Goal: Information Seeking & Learning: Learn about a topic

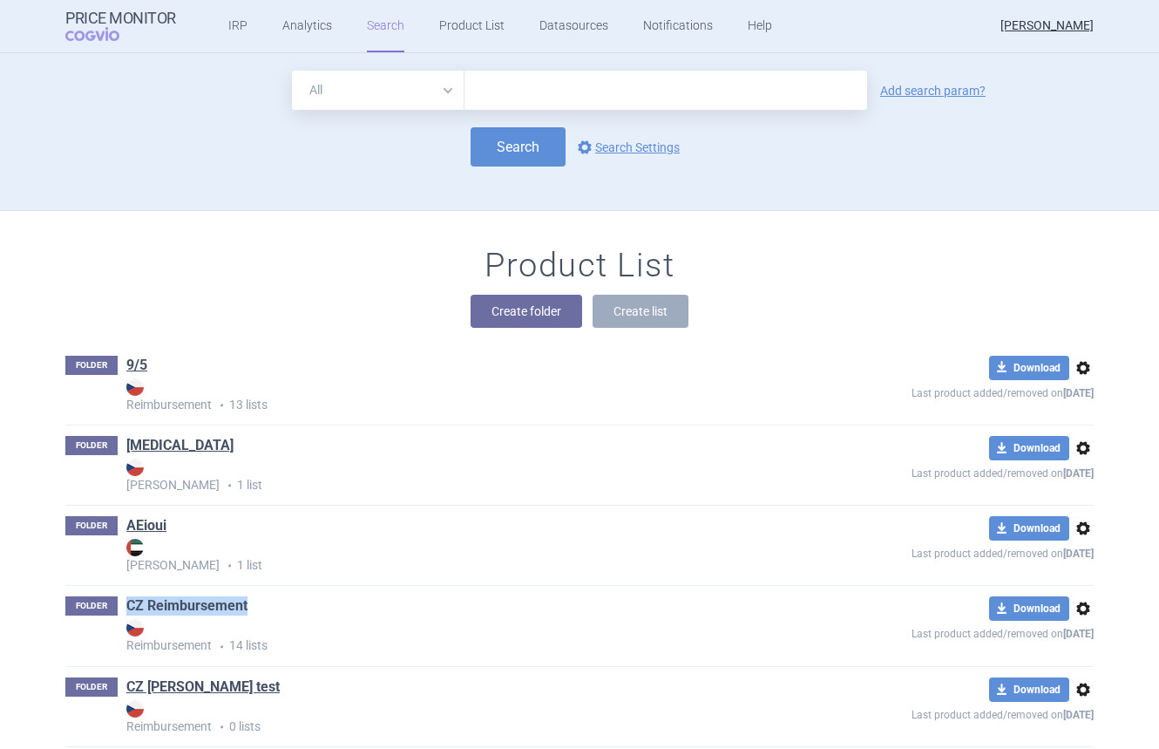
click at [192, 603] on link "CZ Reimbursement" at bounding box center [186, 605] width 121 height 19
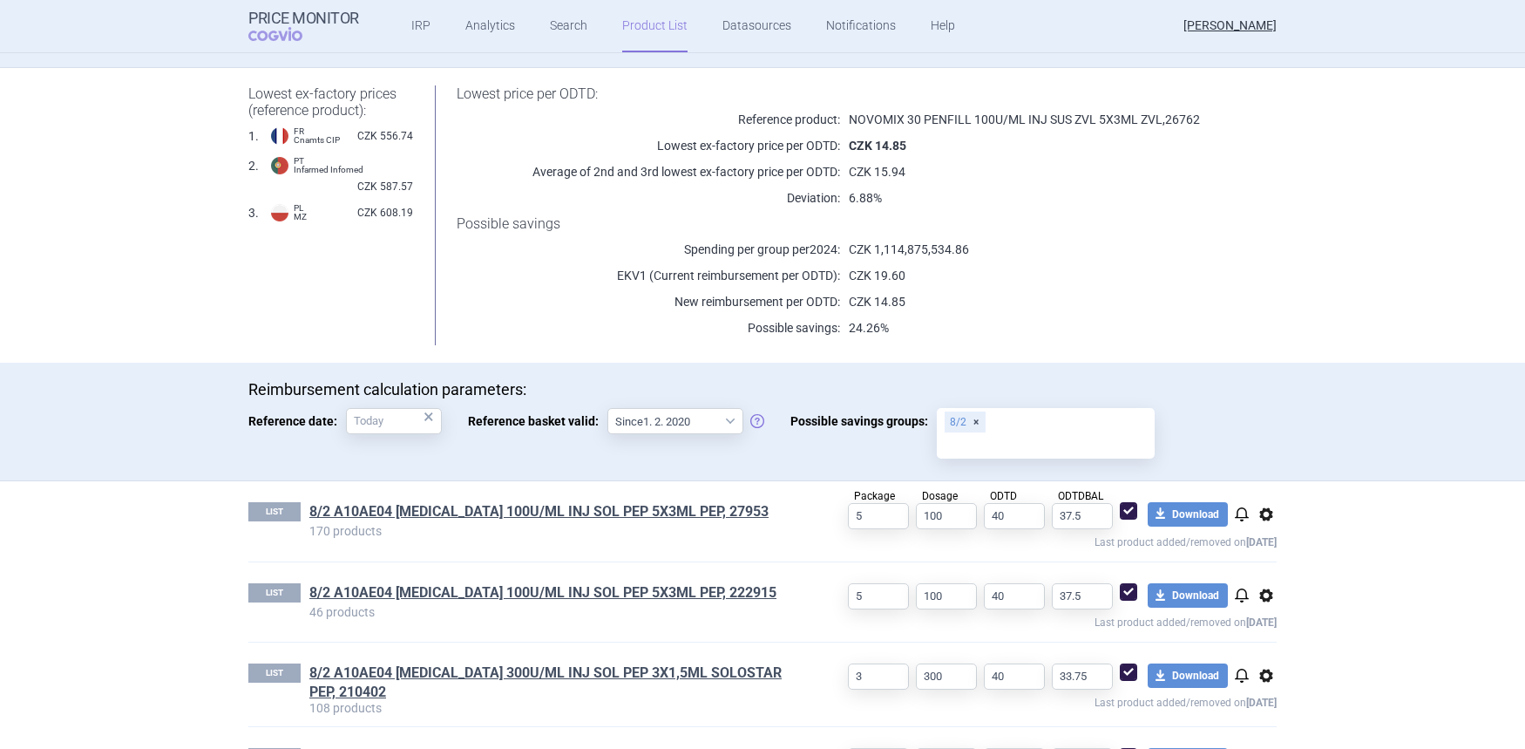
scroll to position [228, 0]
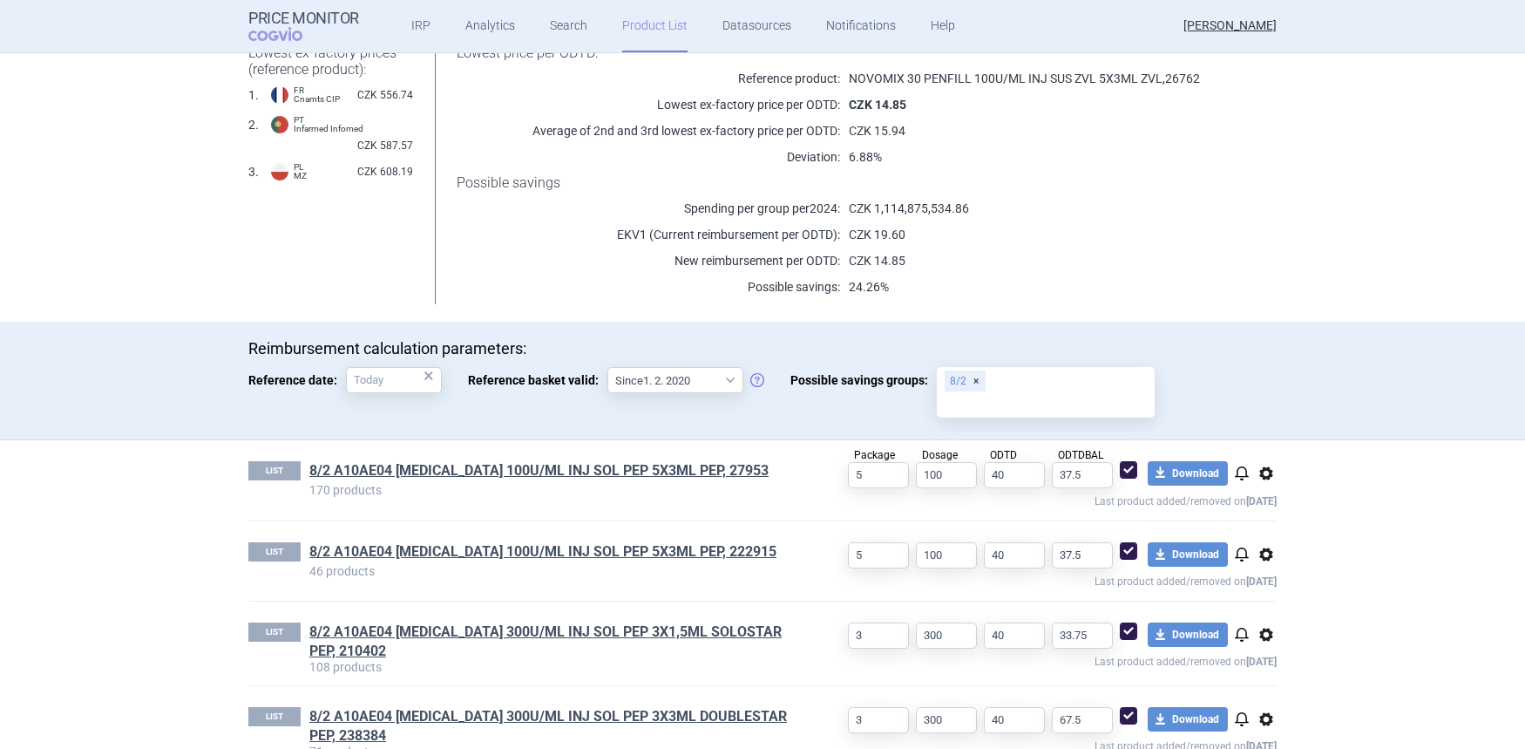
click at [589, 288] on p "Possible savings:" at bounding box center [649, 286] width 384 height 17
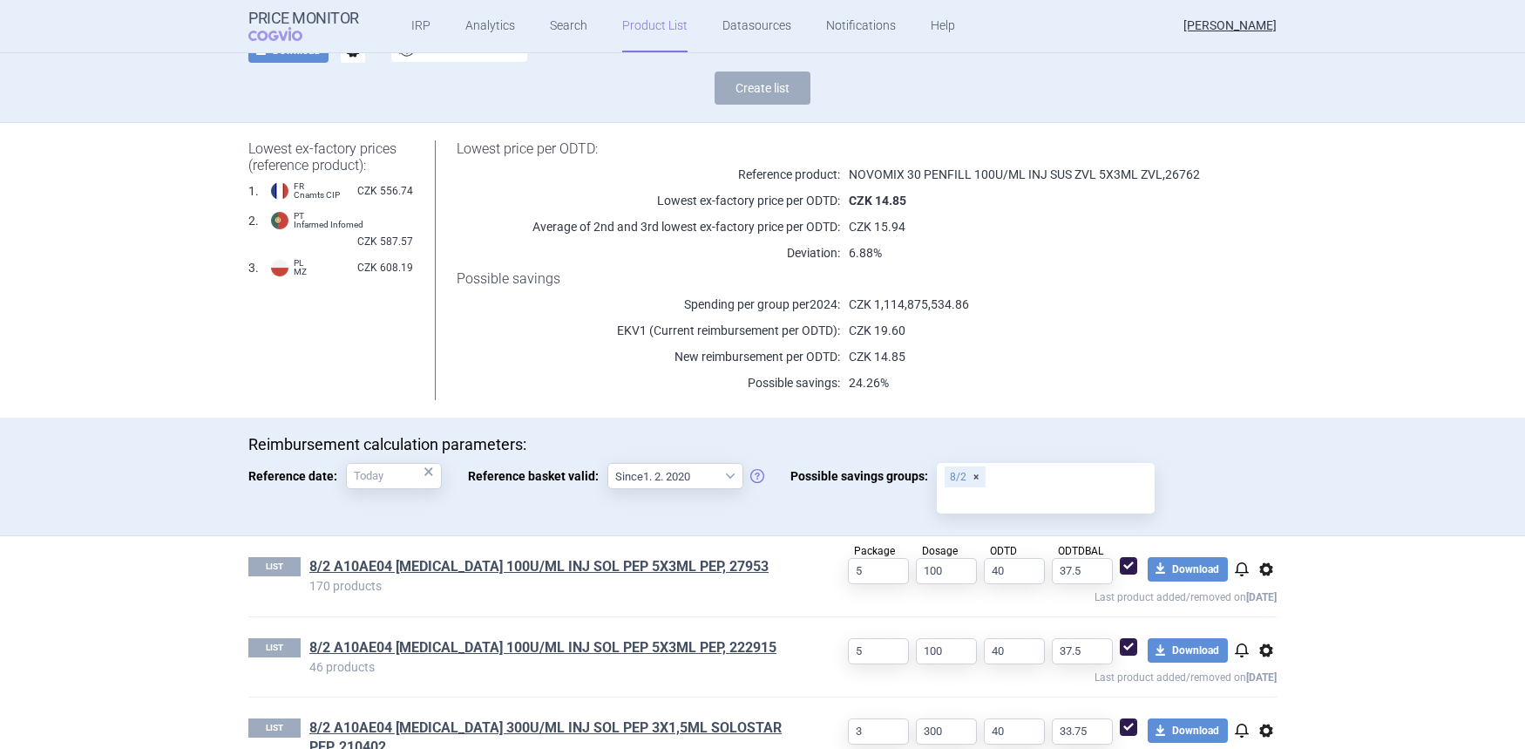
scroll to position [126, 0]
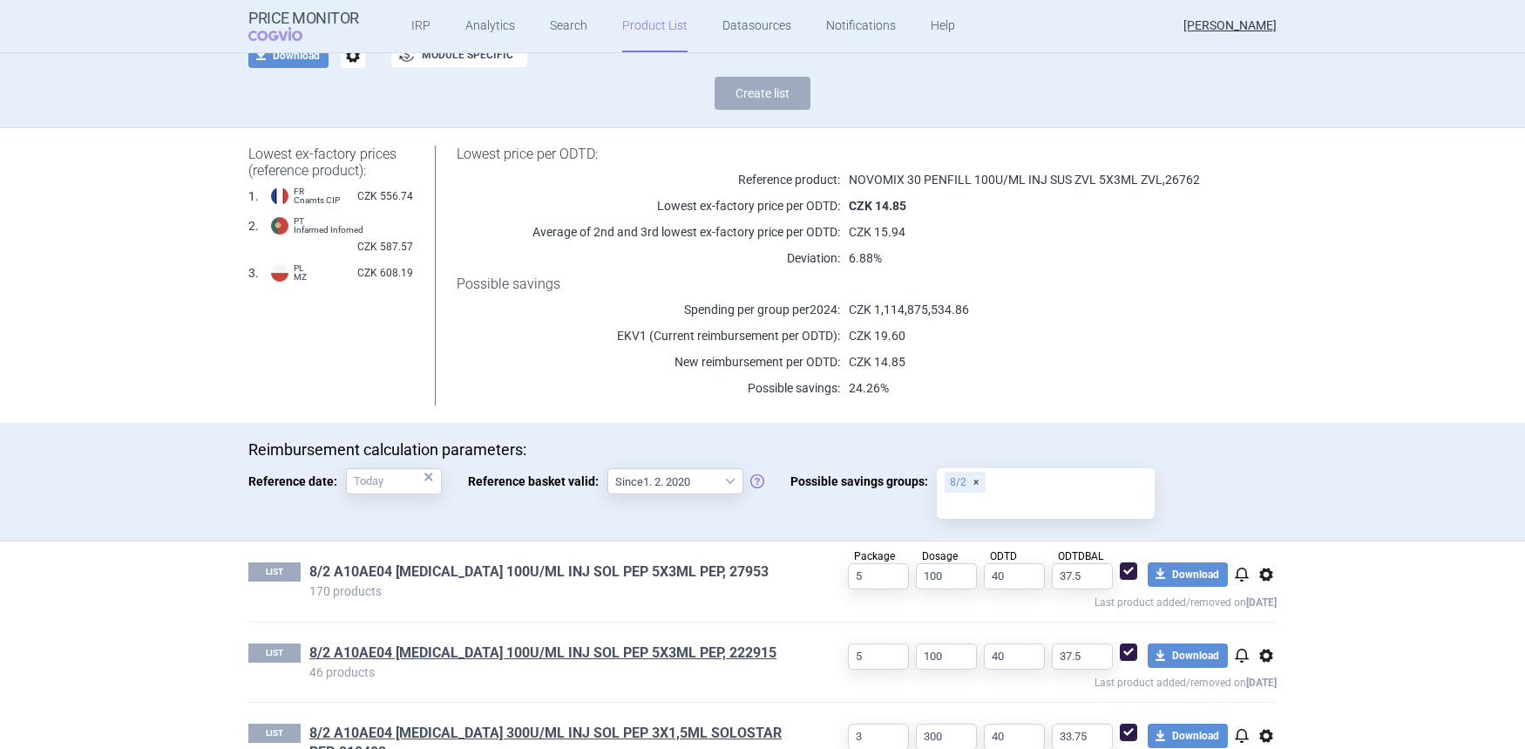
click at [557, 565] on link "8/2 A10AE04 [MEDICAL_DATA] 100U/ML INJ SOL PEP 5X3ML PEP, 27953" at bounding box center [538, 571] width 459 height 19
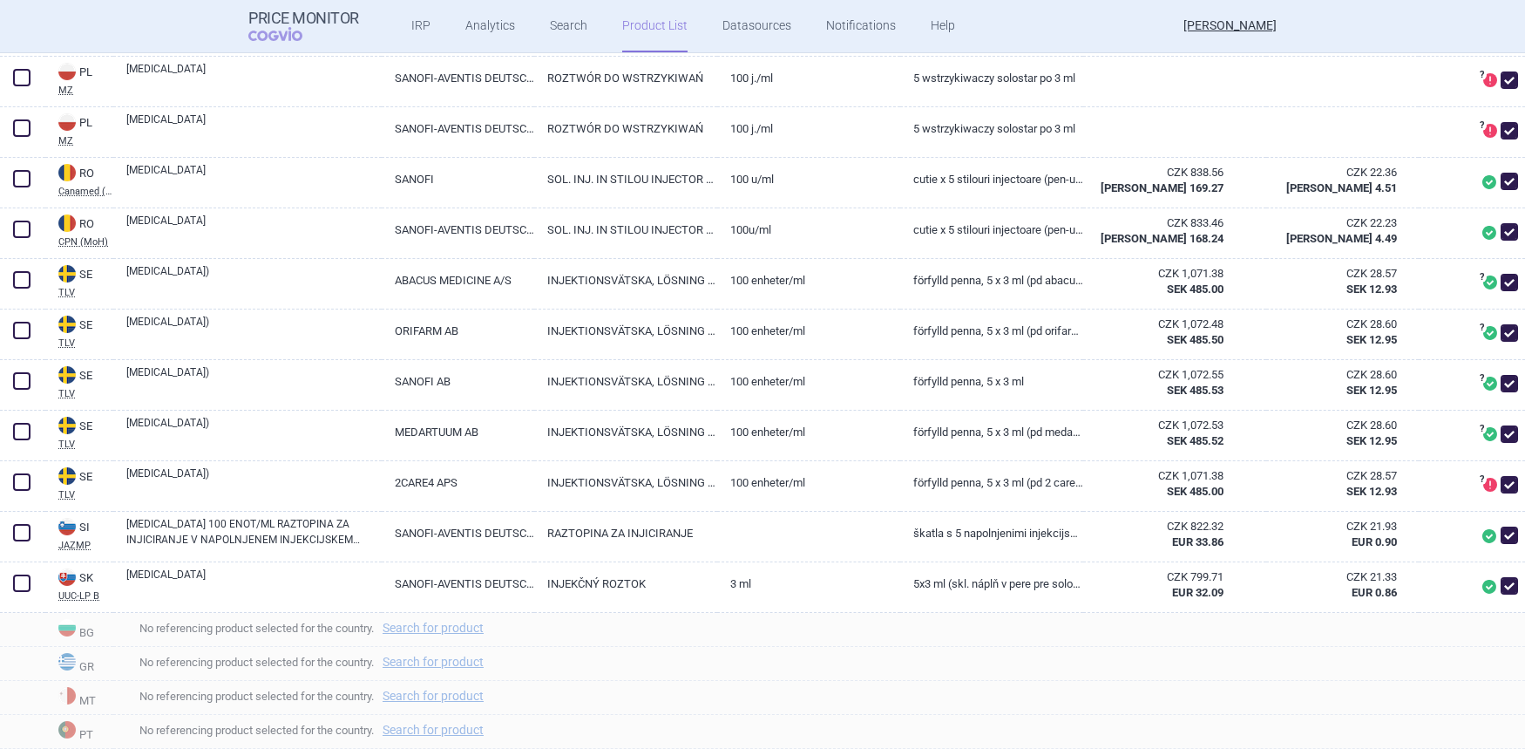
scroll to position [2748, 0]
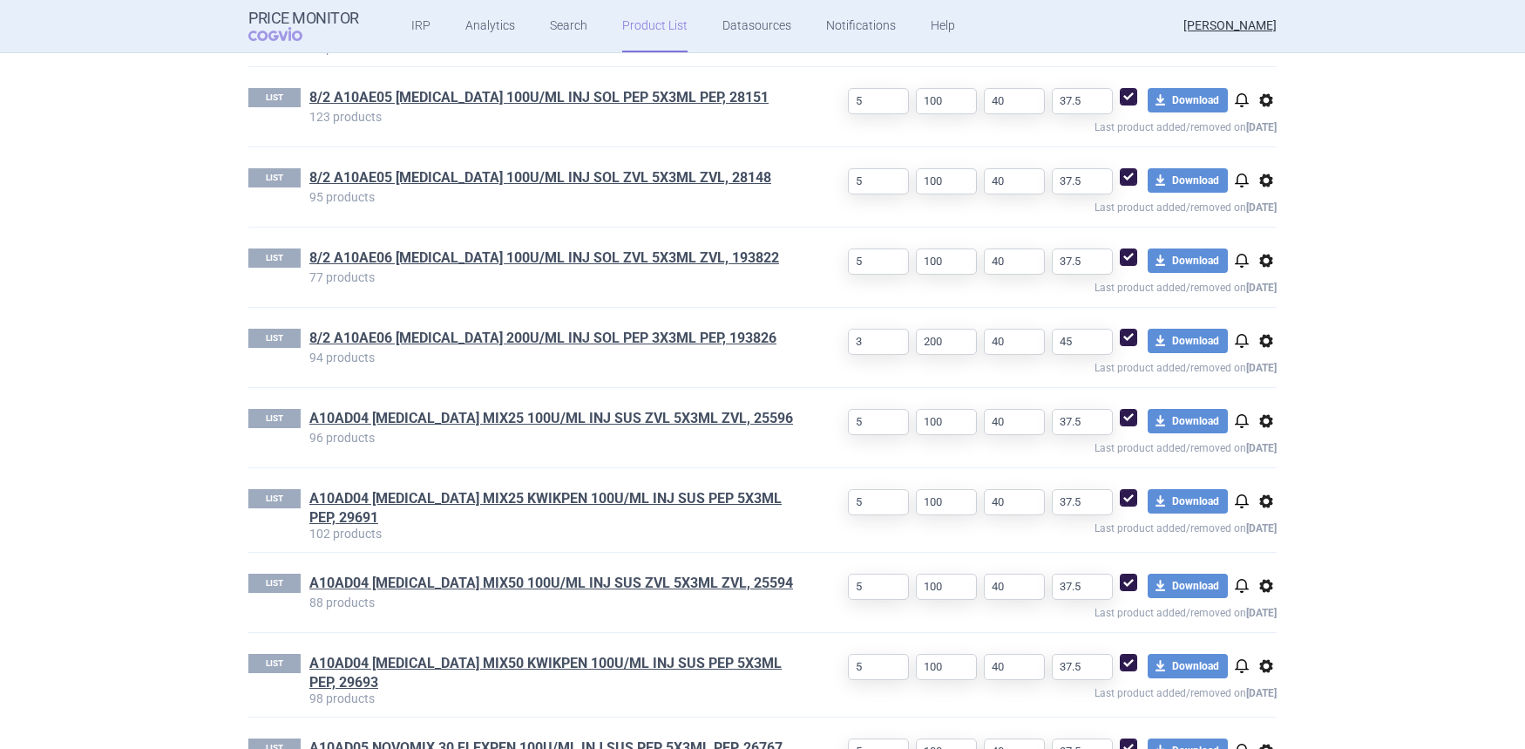
scroll to position [1077, 0]
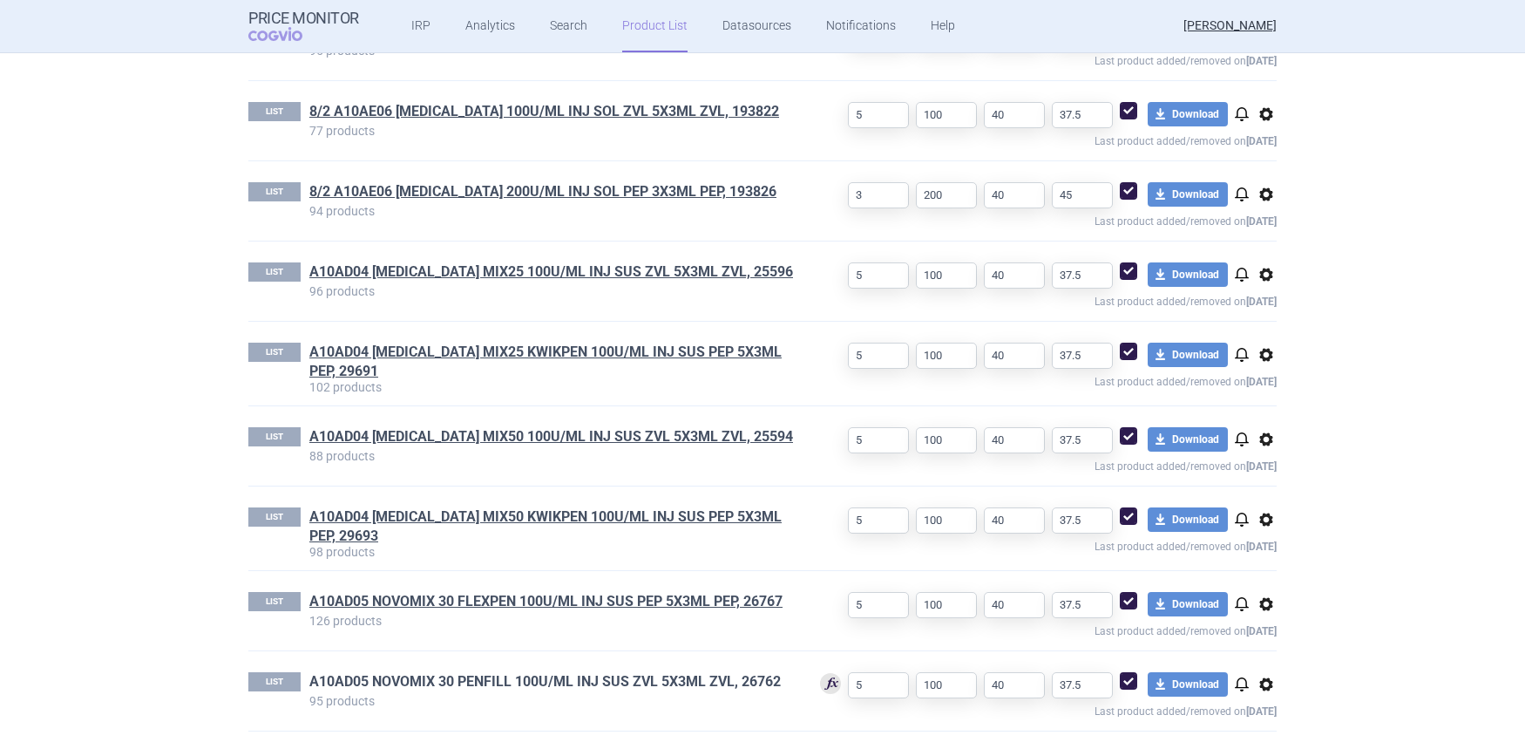
click at [699, 680] on link "A10AD05 NOVOMIX 30 PENFILL 100U/ML INJ SUS ZVL 5X3ML ZVL, 26762" at bounding box center [545, 681] width 472 height 19
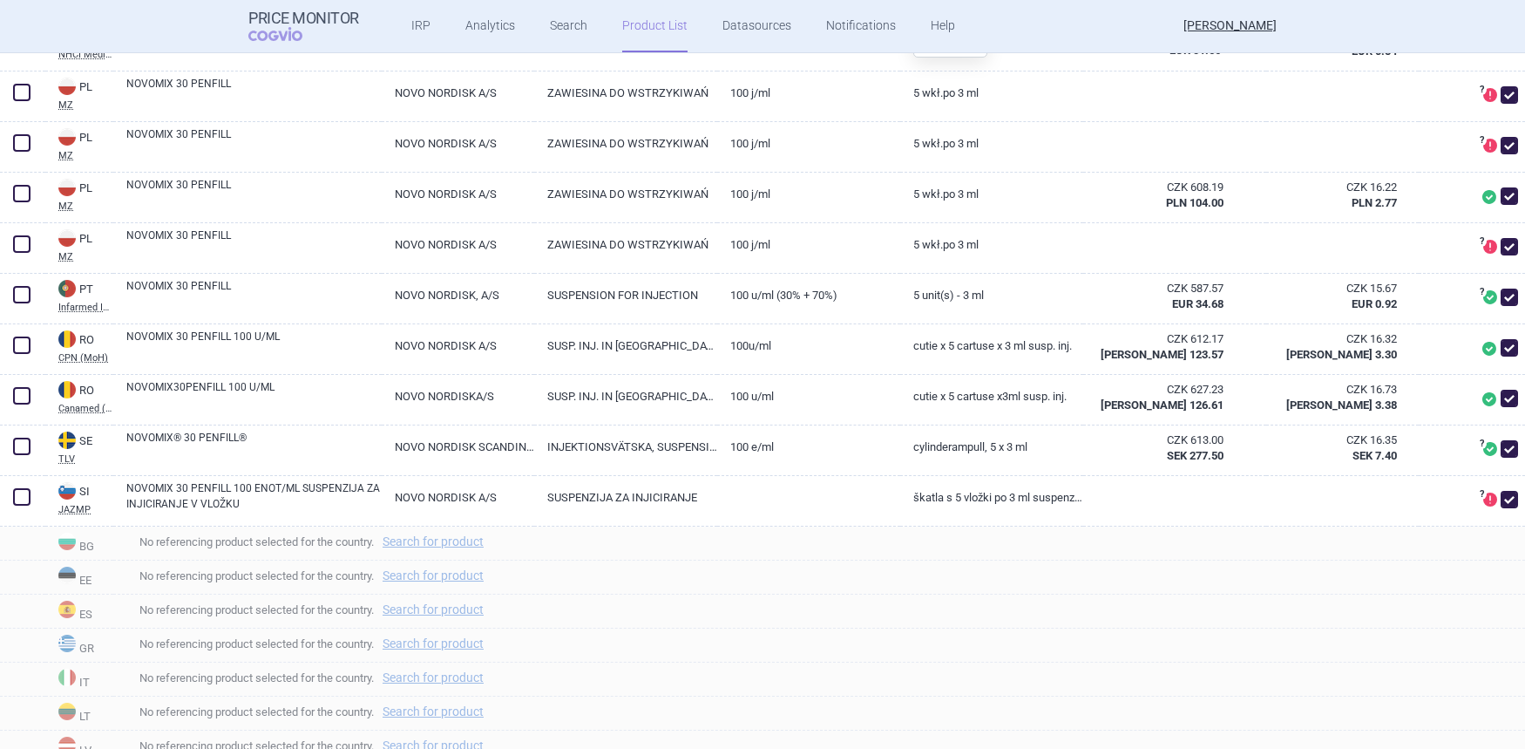
scroll to position [1792, 0]
